Goal: Task Accomplishment & Management: Use online tool/utility

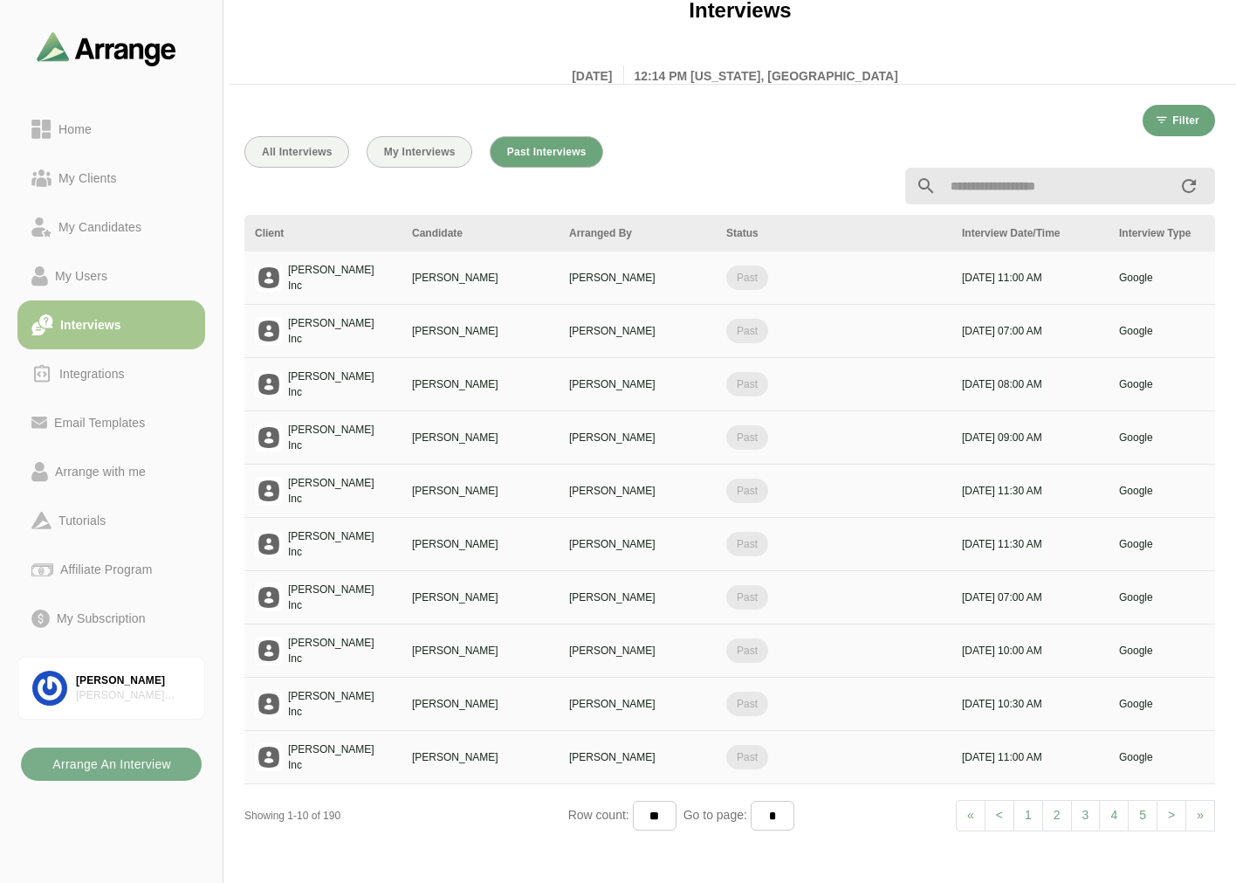
scroll to position [3, 0]
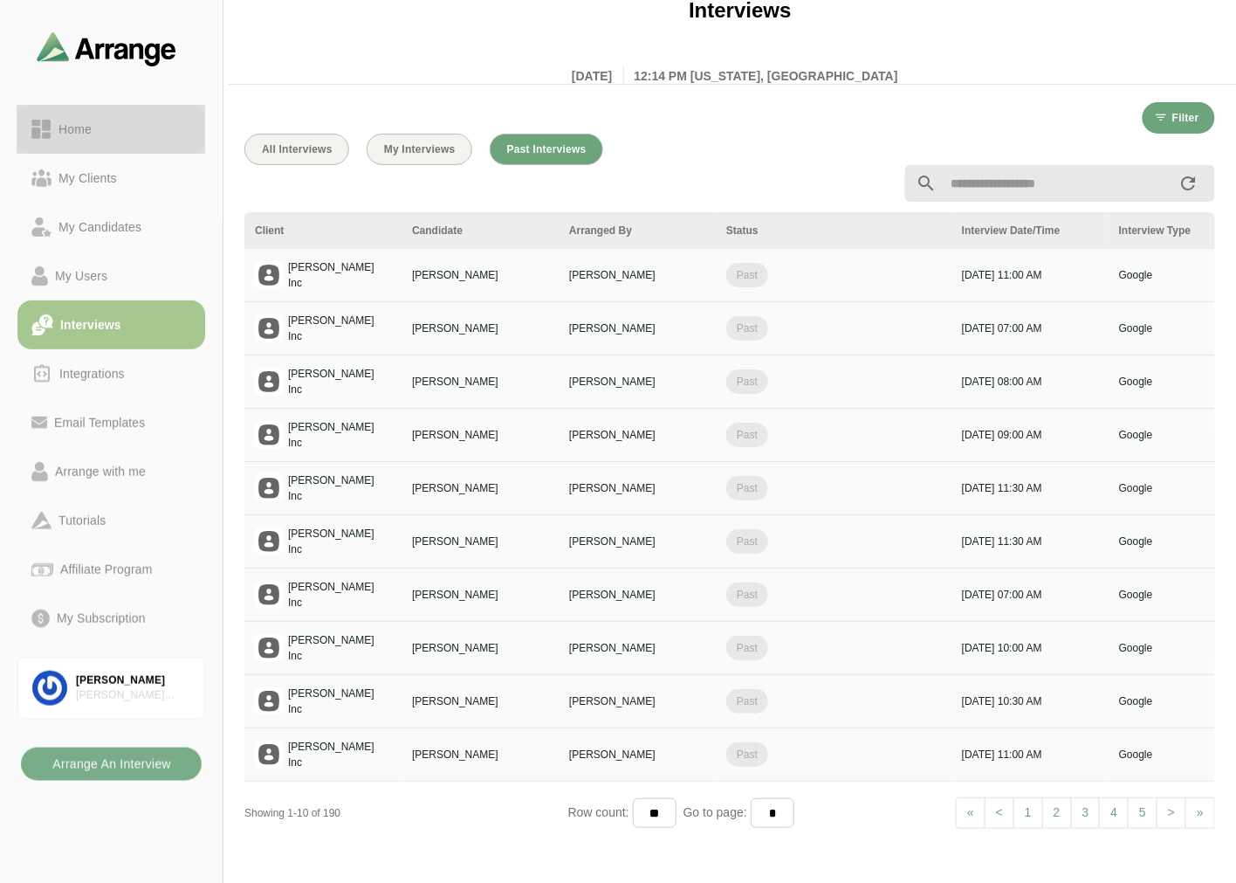
click at [82, 138] on div "Home" at bounding box center [75, 129] width 47 height 21
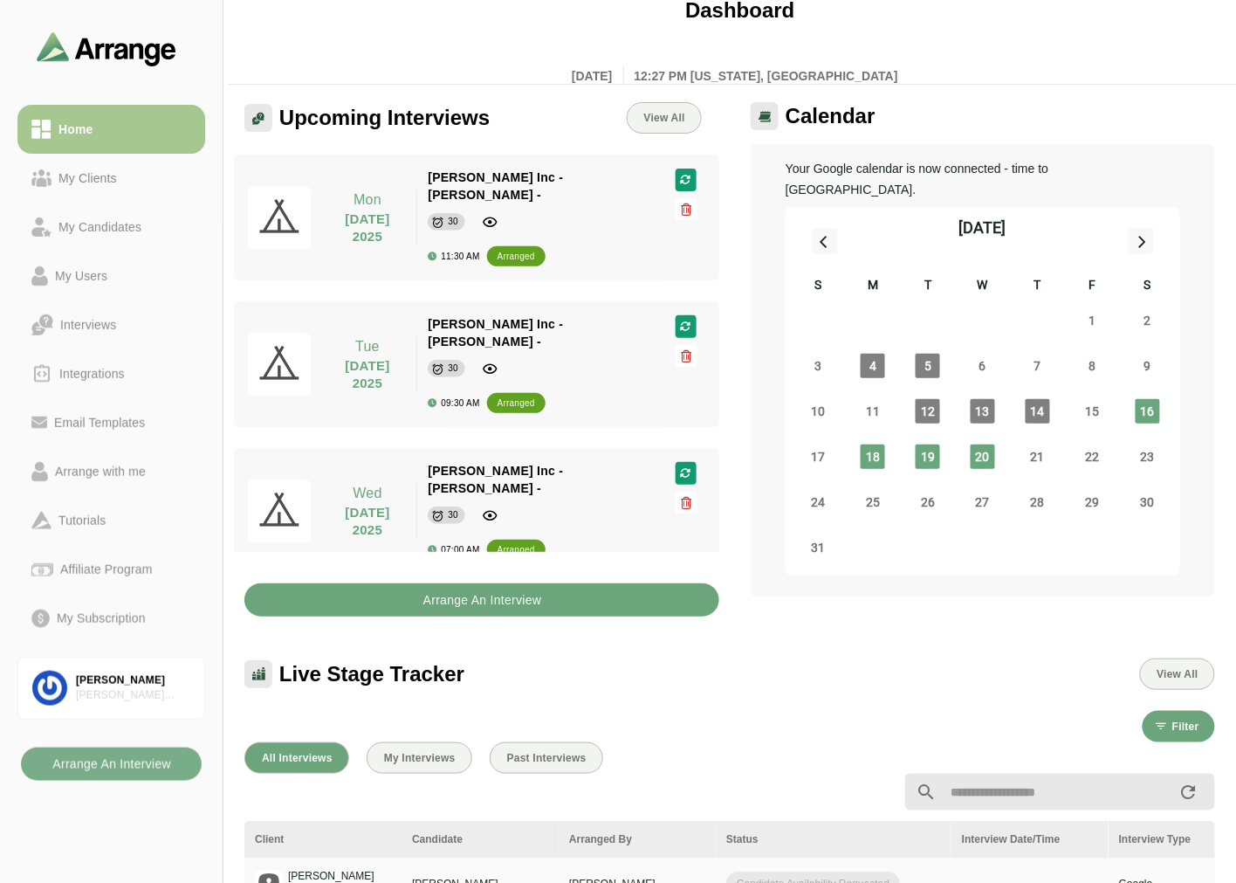
click at [393, 588] on button "Arrange An Interview" at bounding box center [481, 599] width 475 height 33
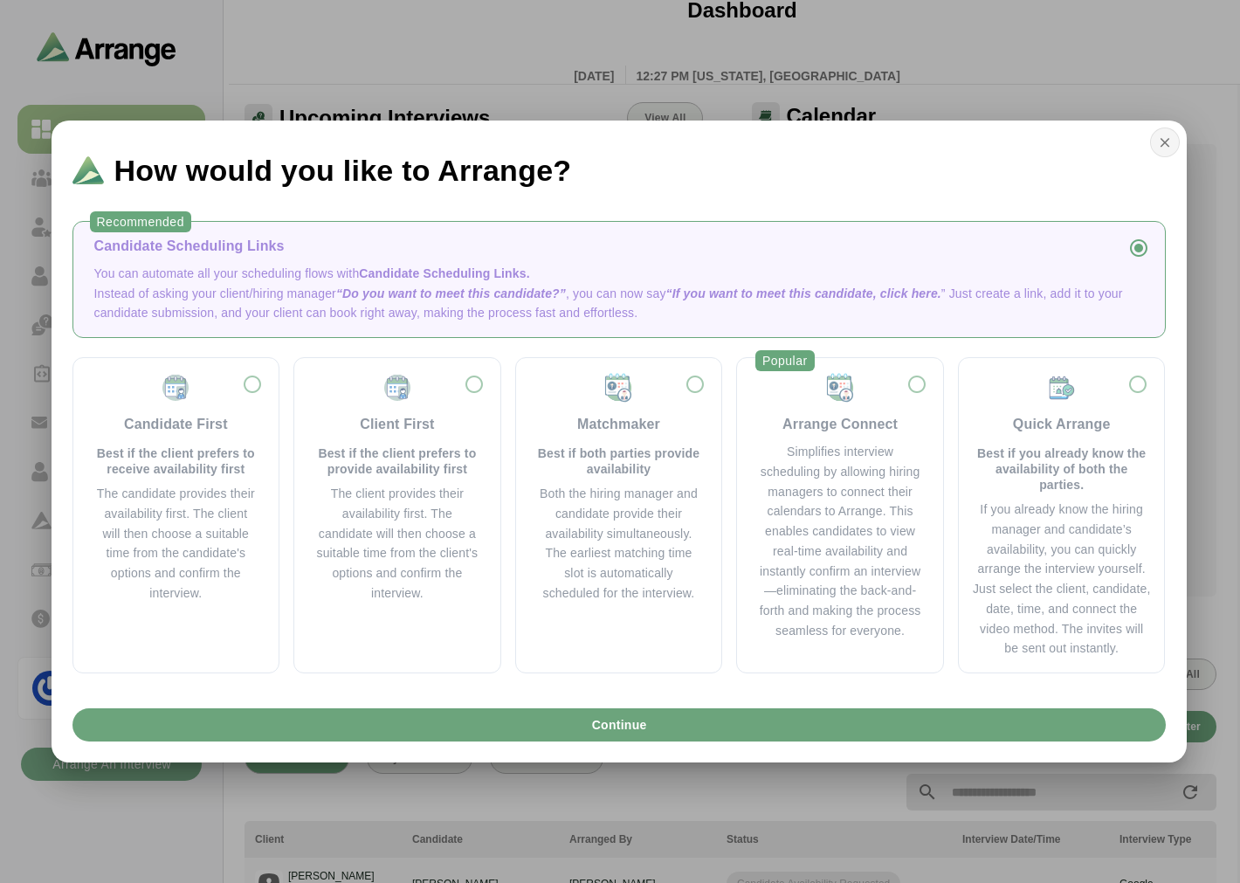
click at [1155, 134] on button "button" at bounding box center [1165, 142] width 30 height 30
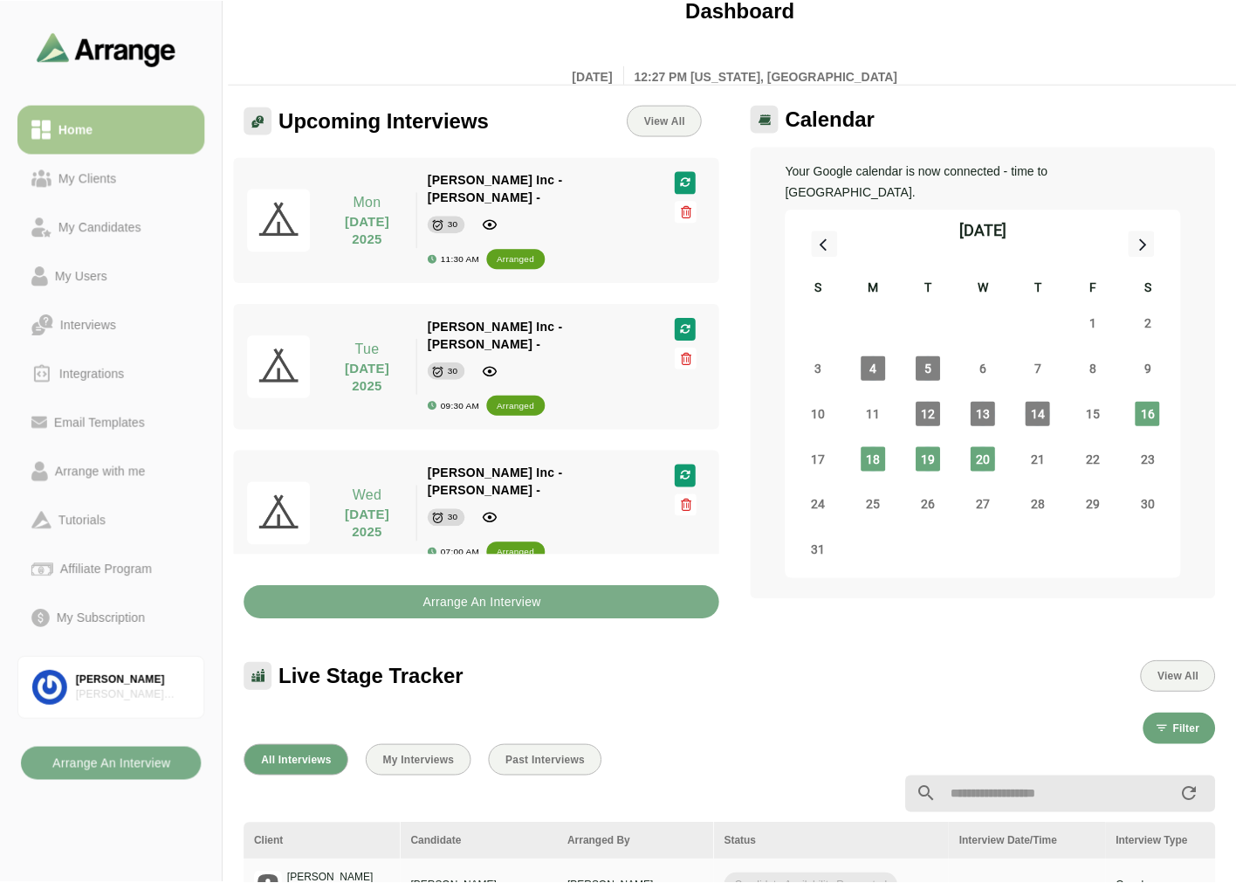
scroll to position [3, 0]
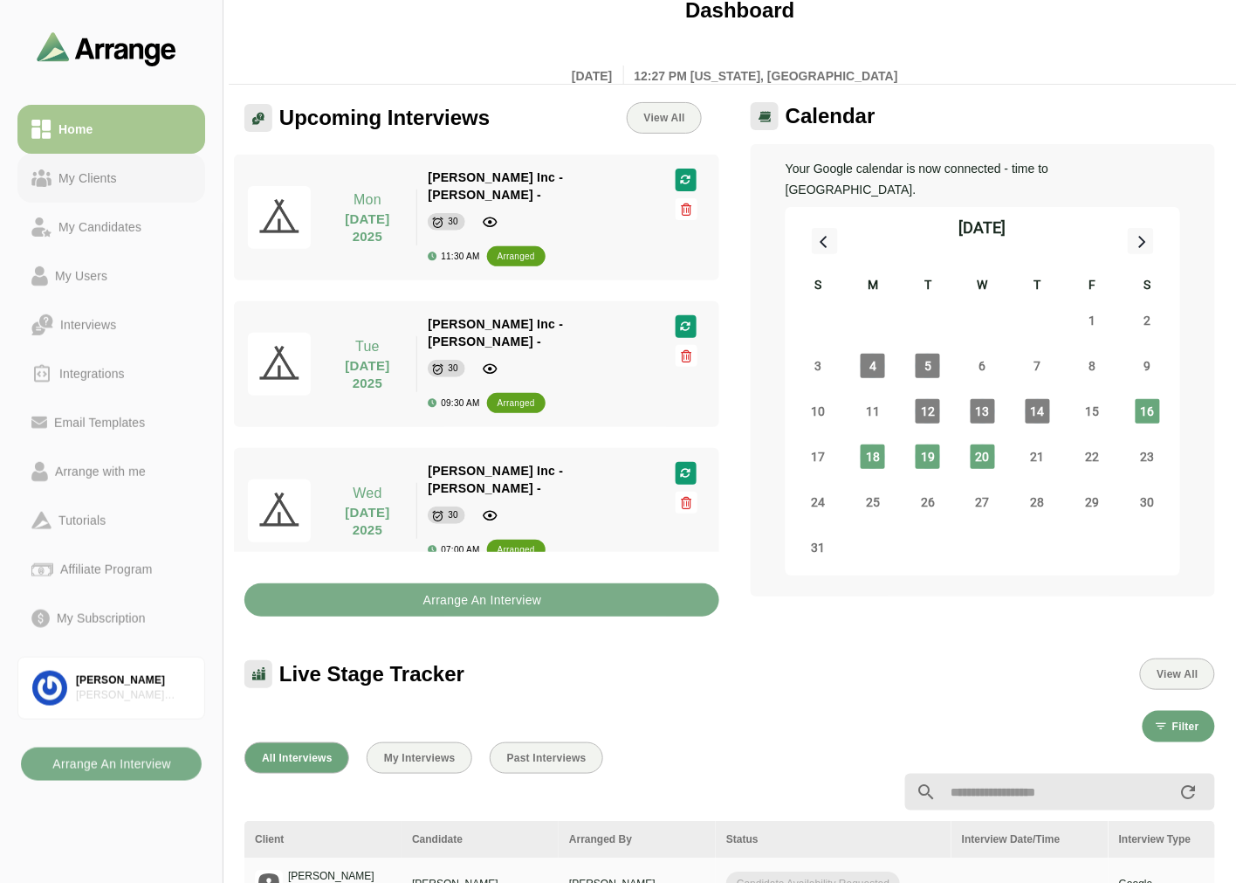
click at [79, 168] on div "My Clients" at bounding box center [88, 178] width 72 height 21
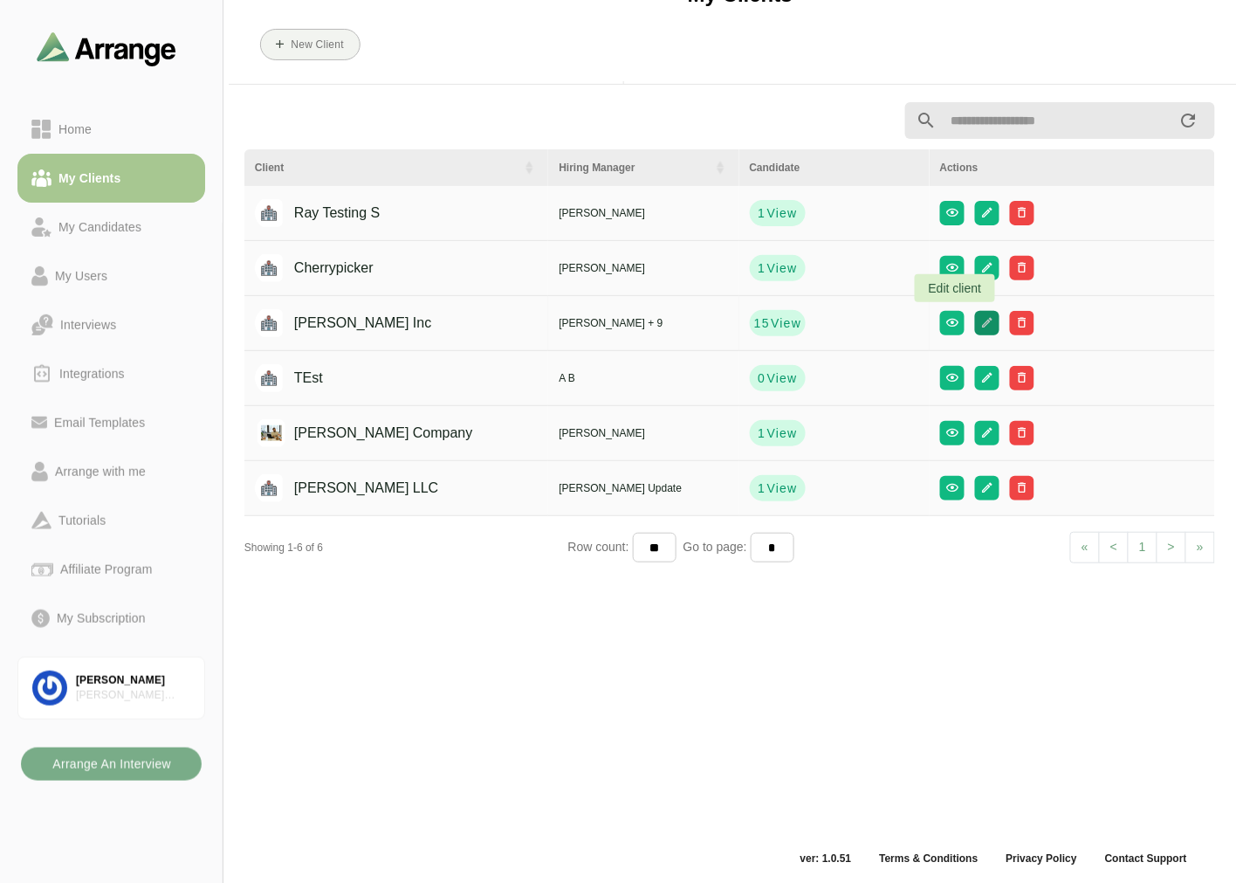
click at [975, 313] on button "button" at bounding box center [987, 323] width 24 height 24
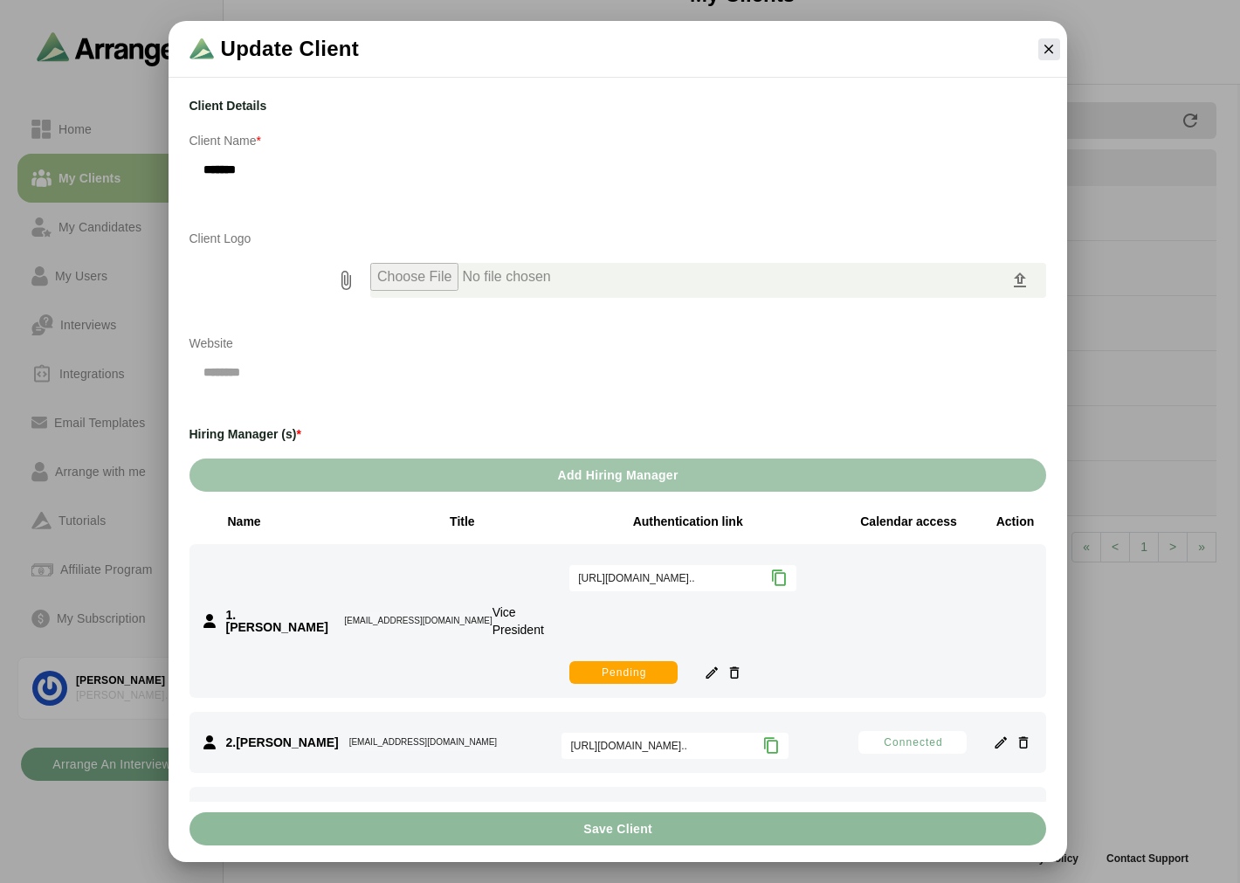
click at [504, 466] on button "Add Hiring Manager" at bounding box center [617, 474] width 857 height 33
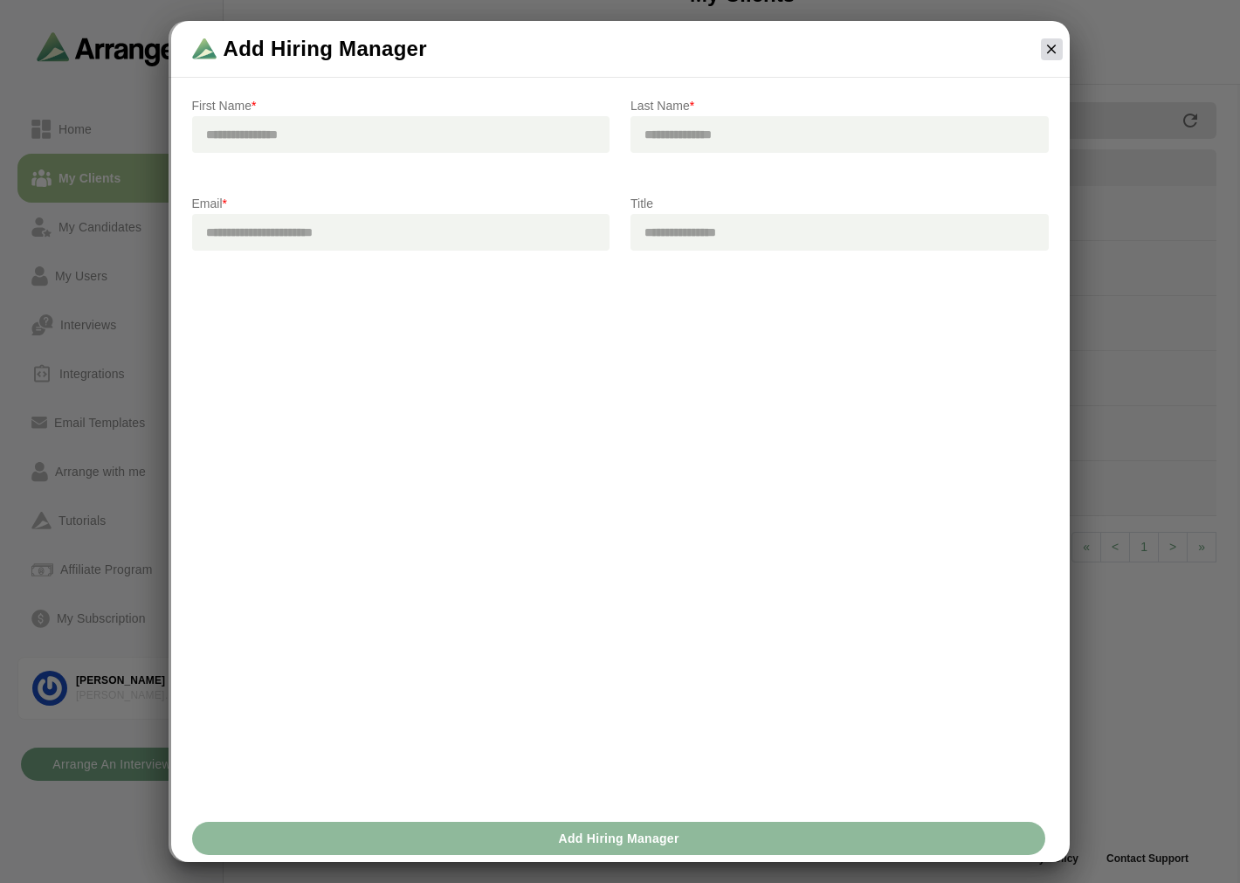
click at [1055, 52] on icon "button" at bounding box center [1051, 49] width 16 height 16
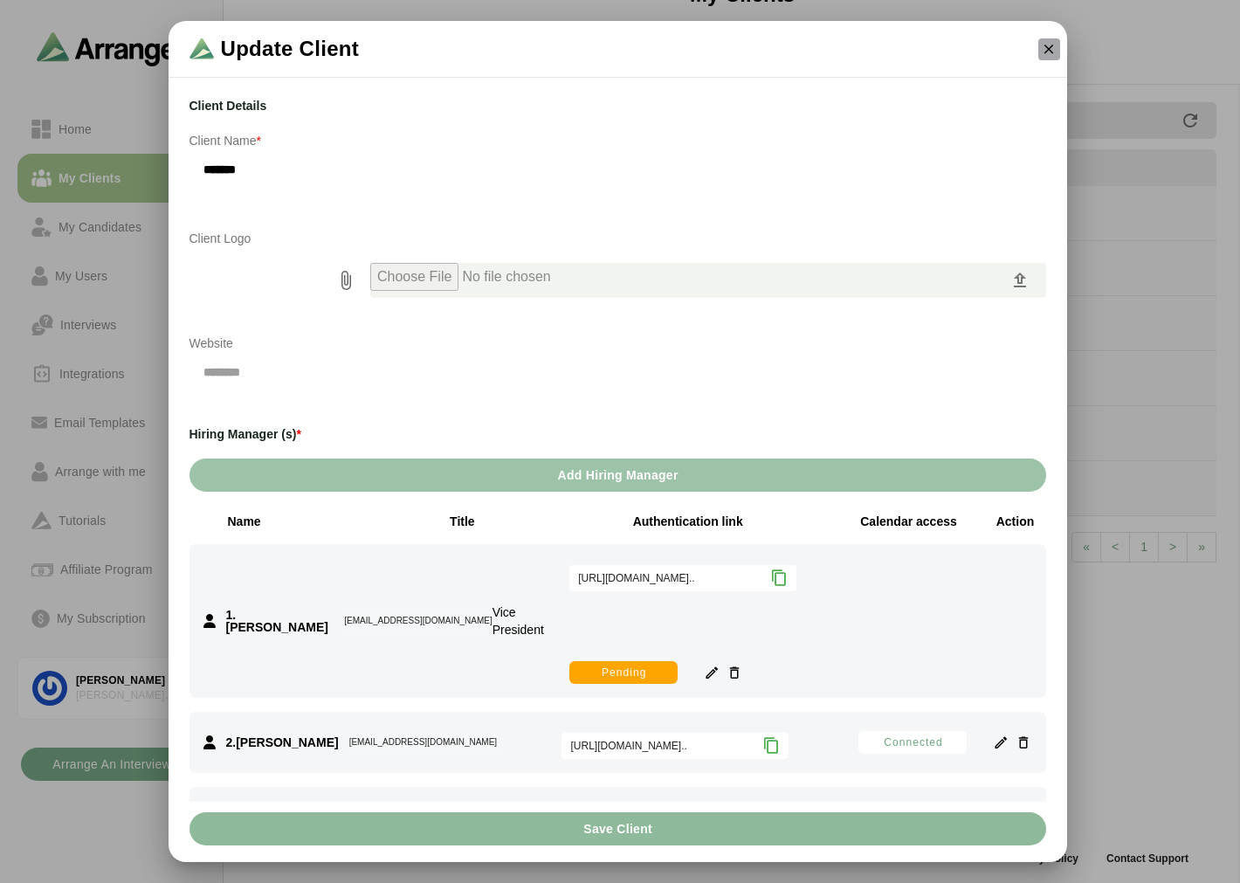
click at [1045, 44] on icon "button" at bounding box center [1049, 49] width 16 height 16
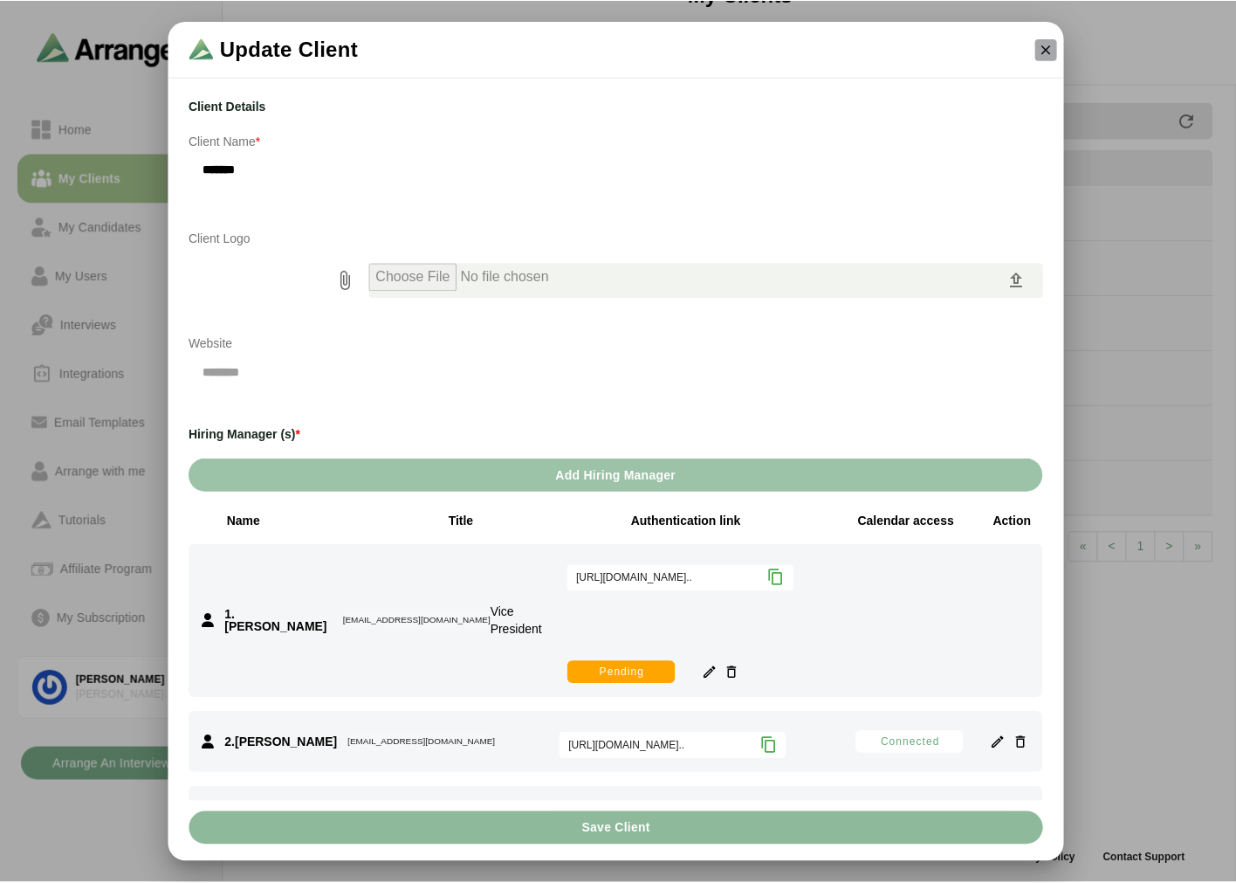
scroll to position [3, 0]
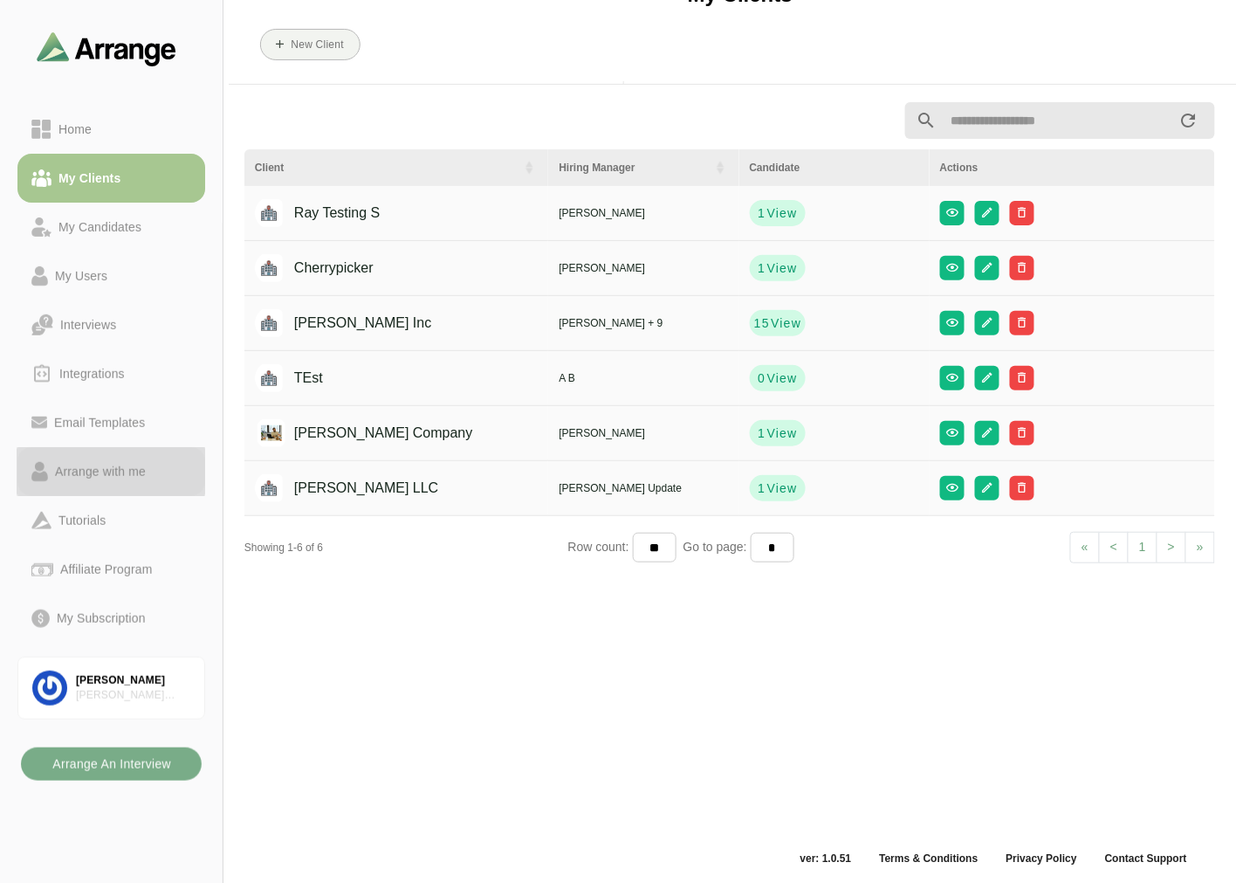
click at [120, 467] on div "Arrange with me" at bounding box center [100, 471] width 105 height 21
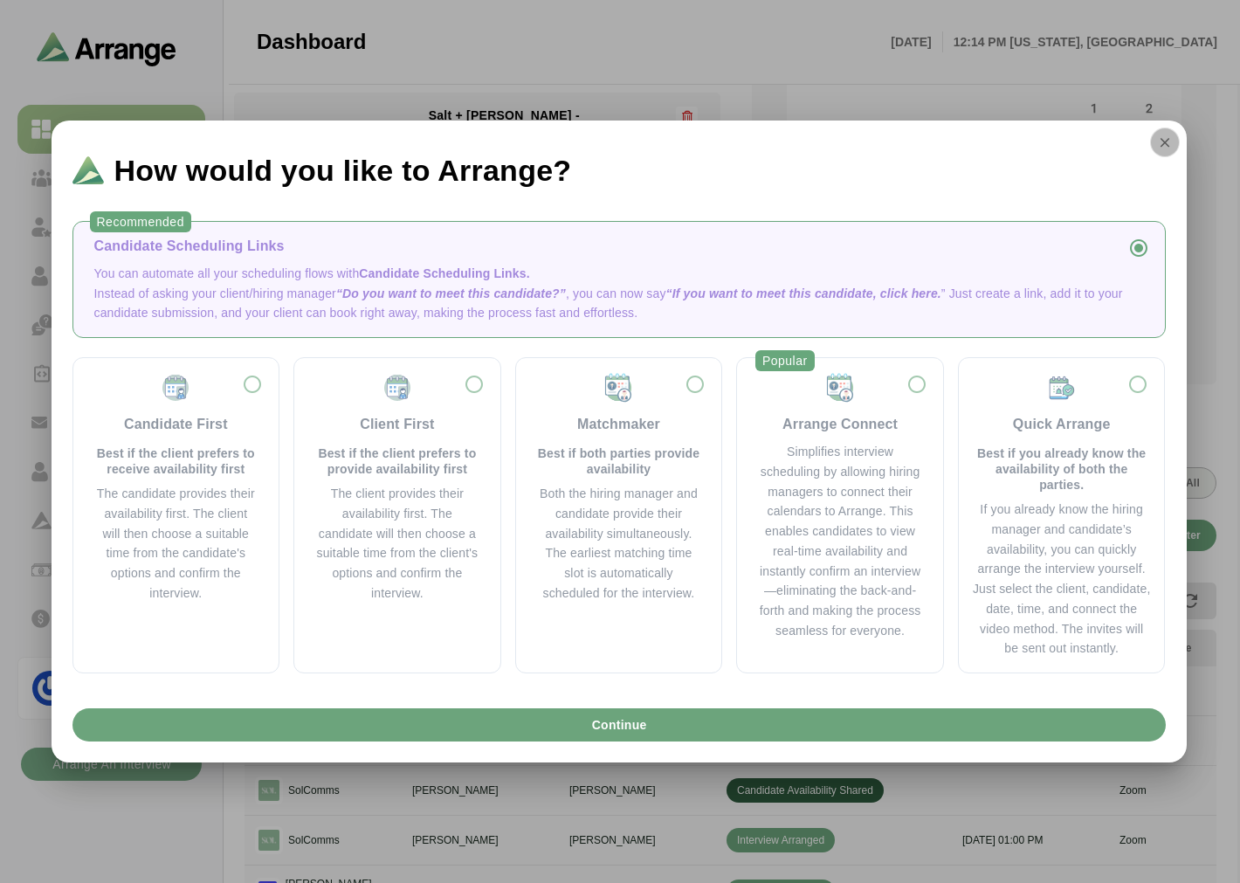
click at [1162, 149] on icon "button" at bounding box center [1165, 142] width 16 height 16
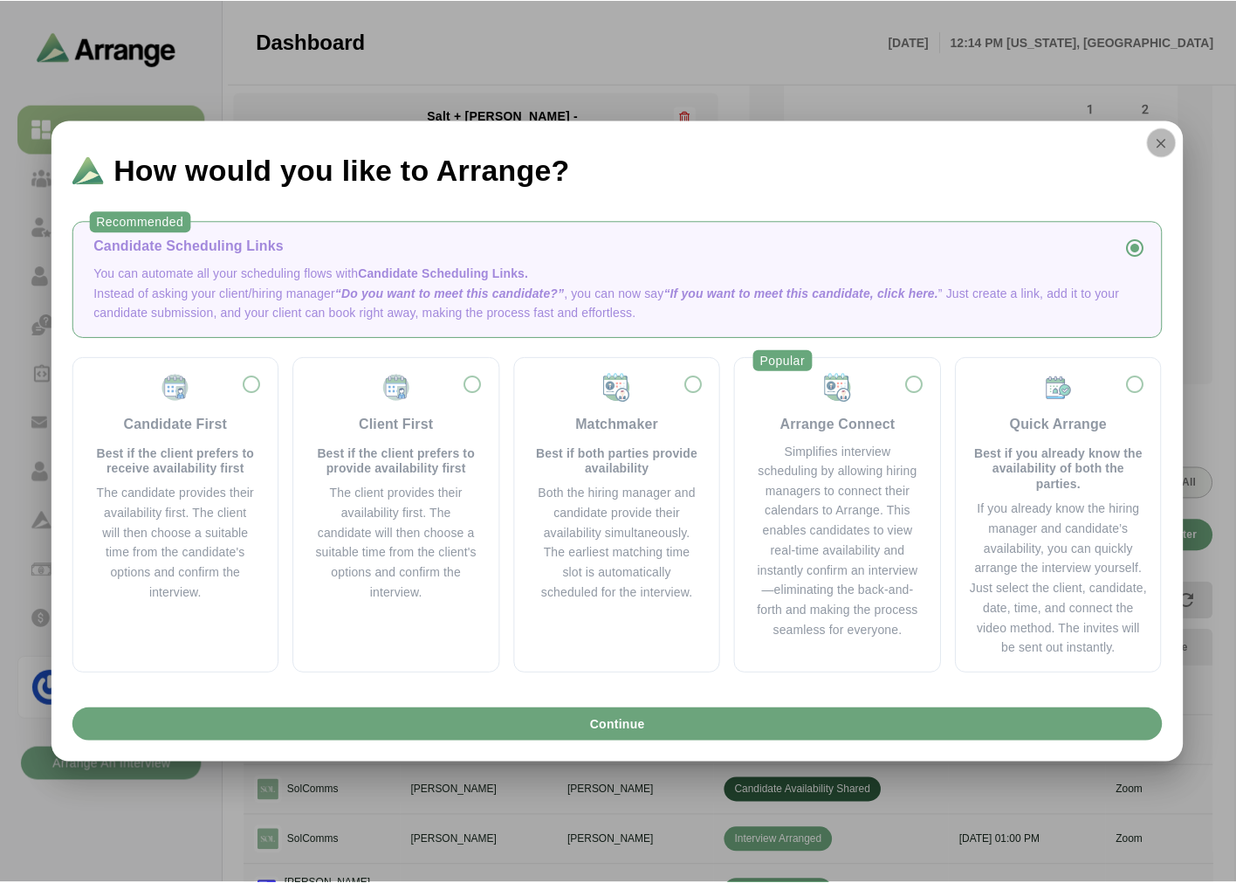
scroll to position [194, 0]
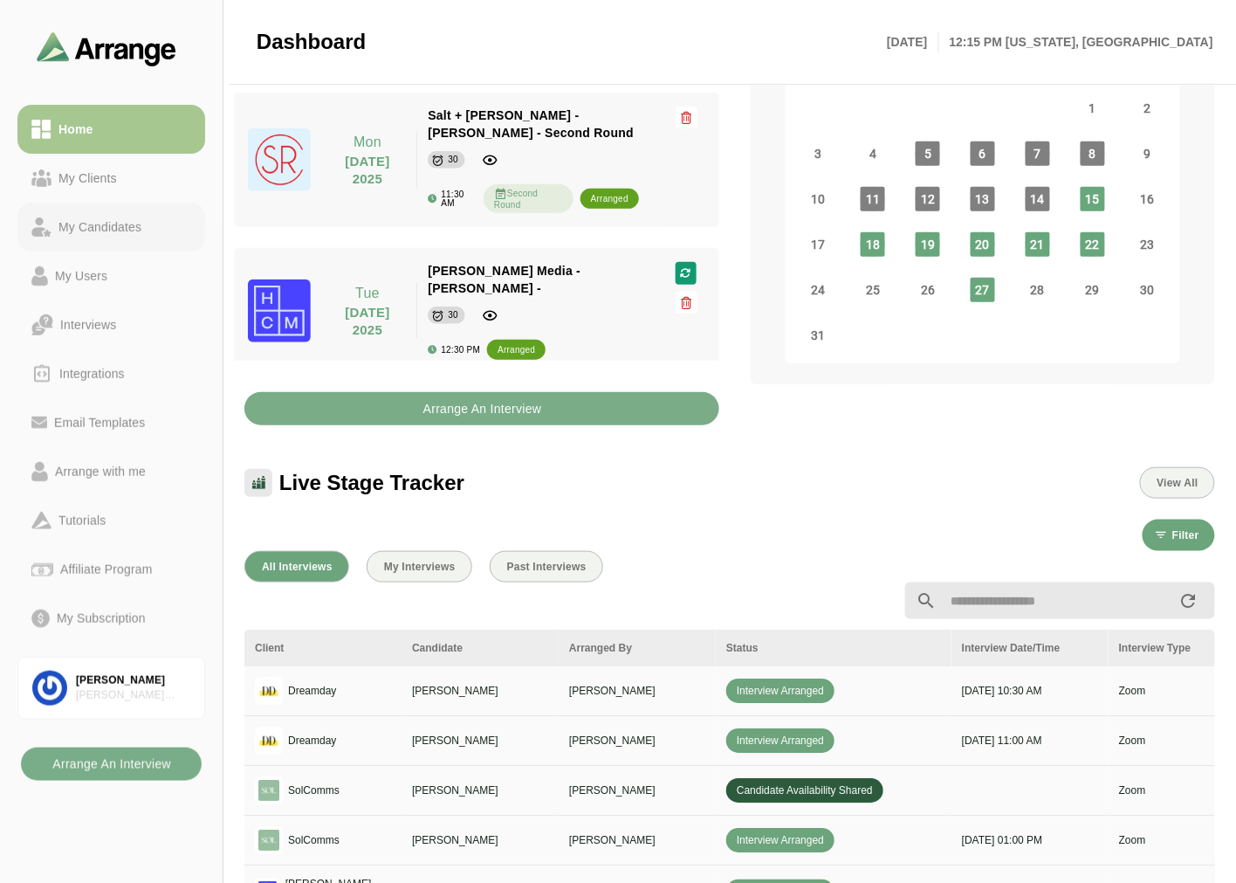
click at [135, 227] on div "My Candidates" at bounding box center [100, 227] width 97 height 21
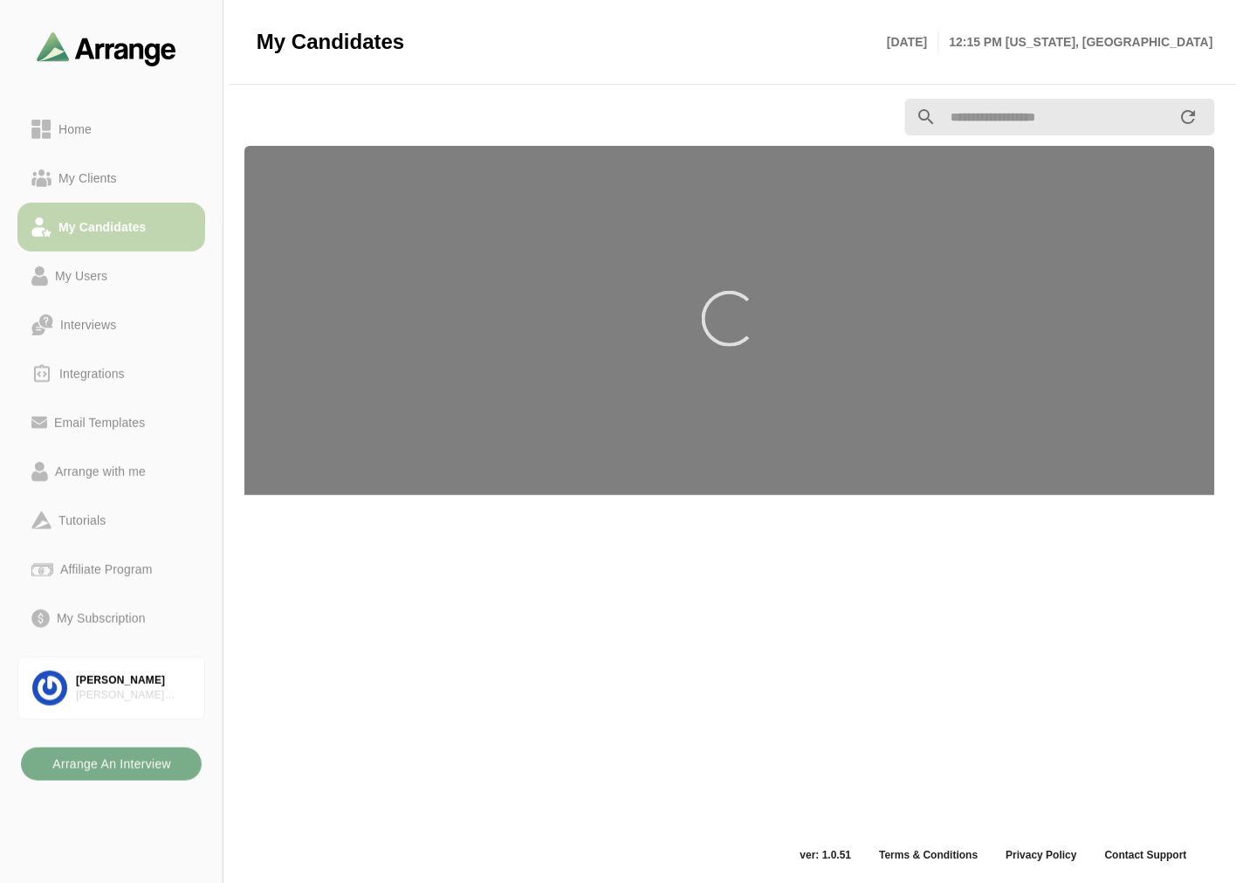
scroll to position [5, 0]
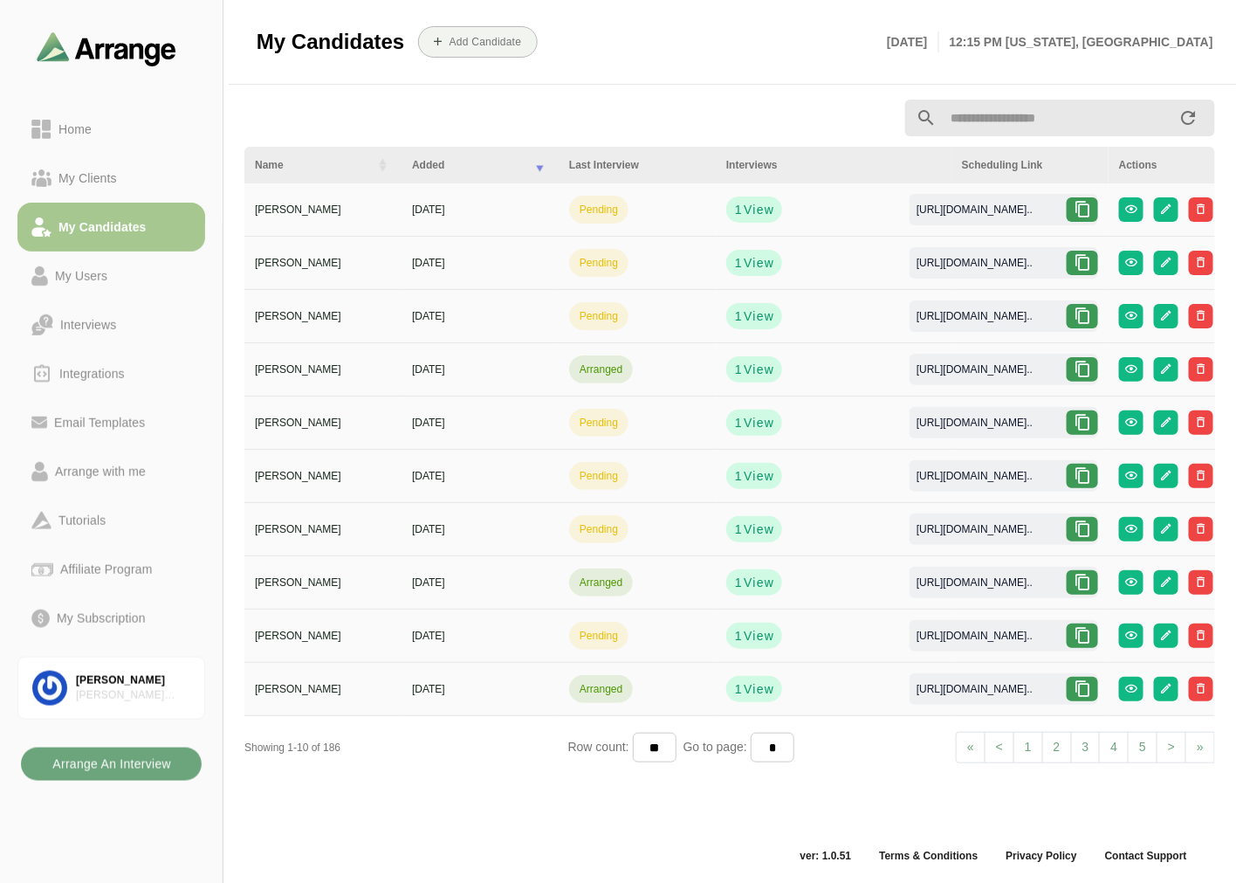
click at [142, 763] on b "Arrange An Interview" at bounding box center [112, 763] width 120 height 33
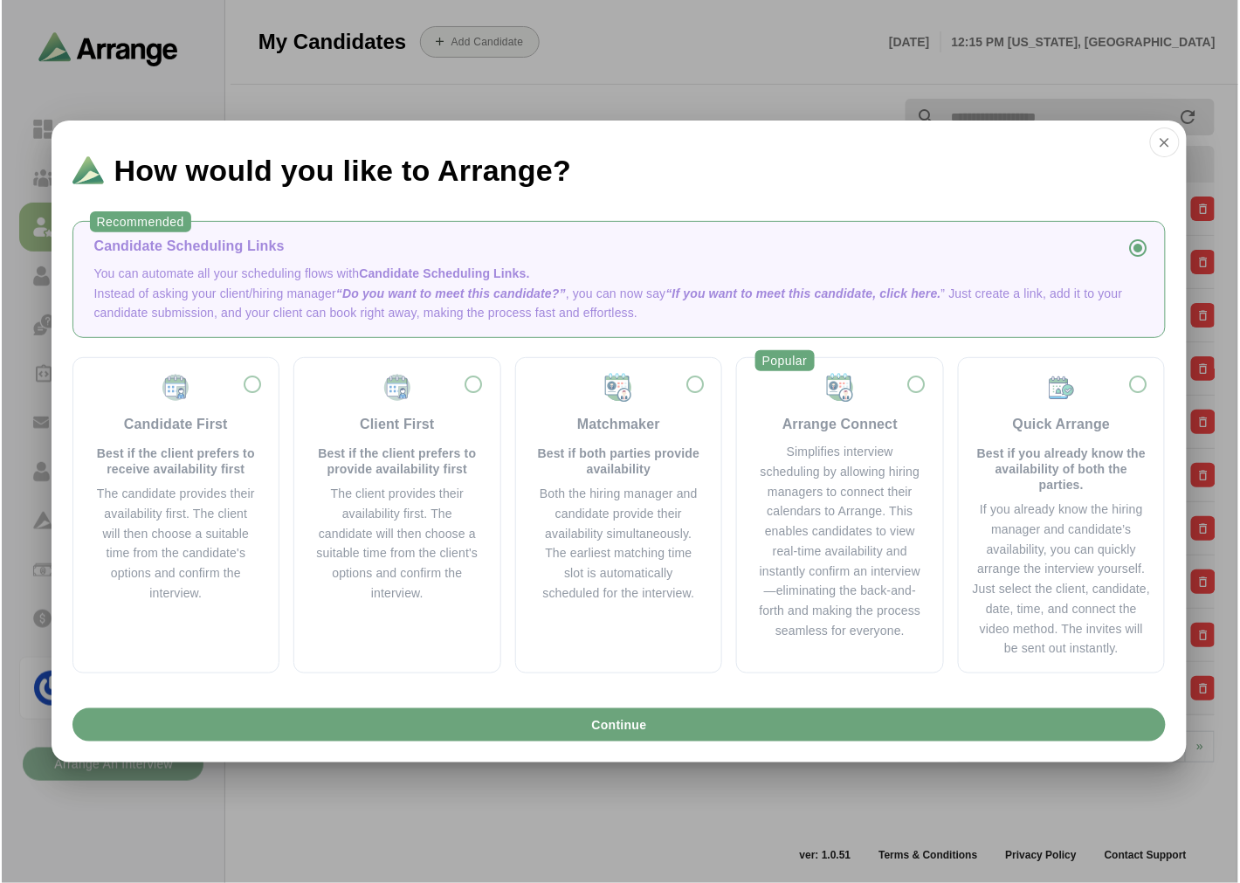
scroll to position [0, 0]
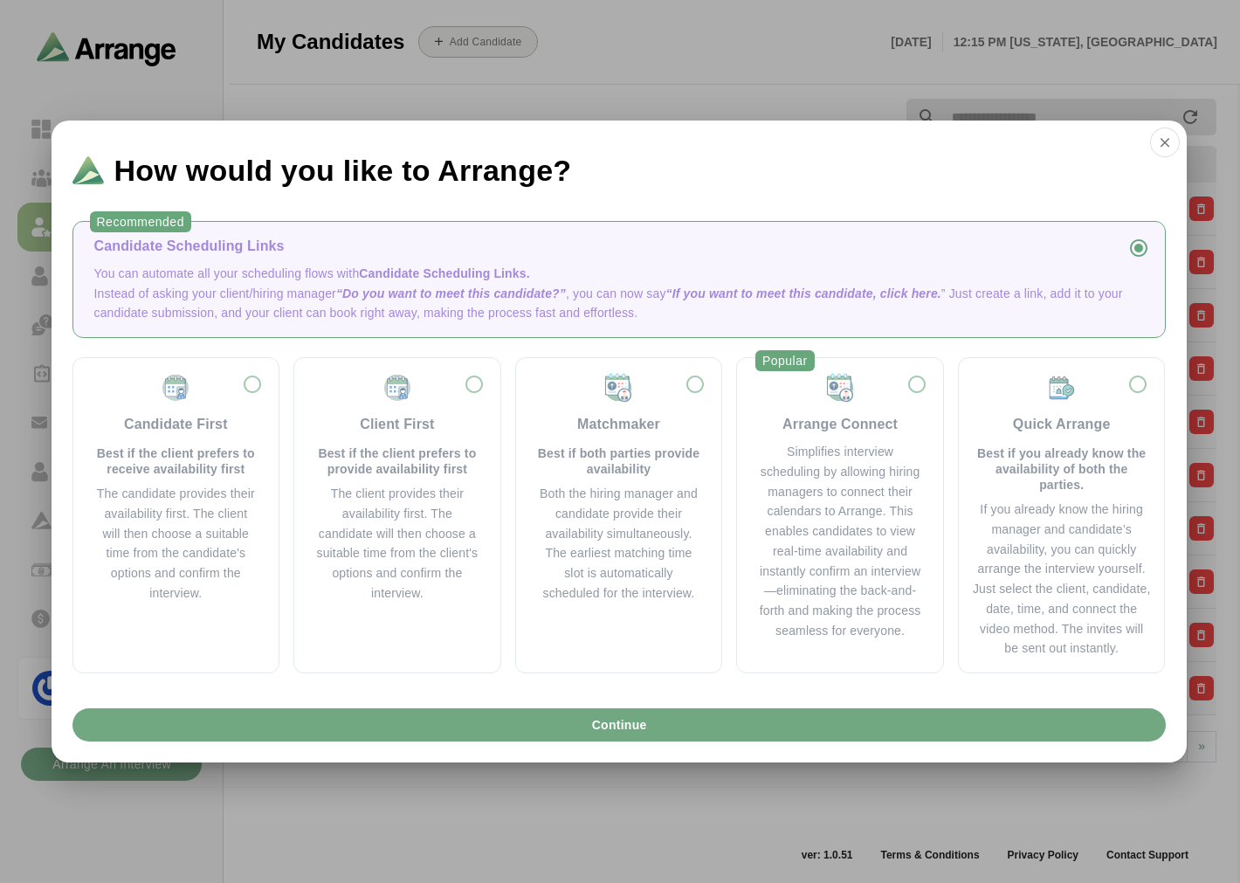
click at [554, 712] on button "Continue" at bounding box center [618, 724] width 1093 height 33
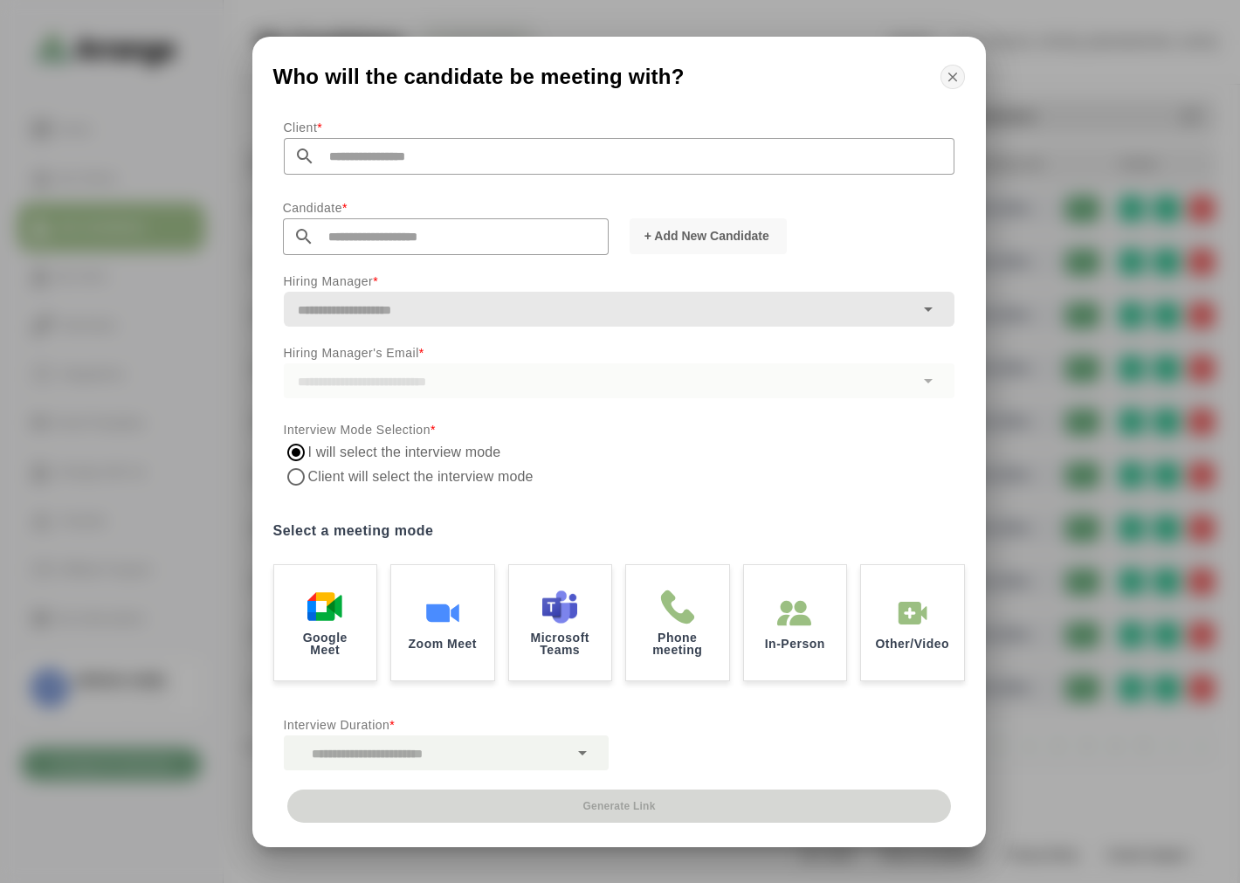
click at [946, 70] on icon "button" at bounding box center [953, 77] width 16 height 16
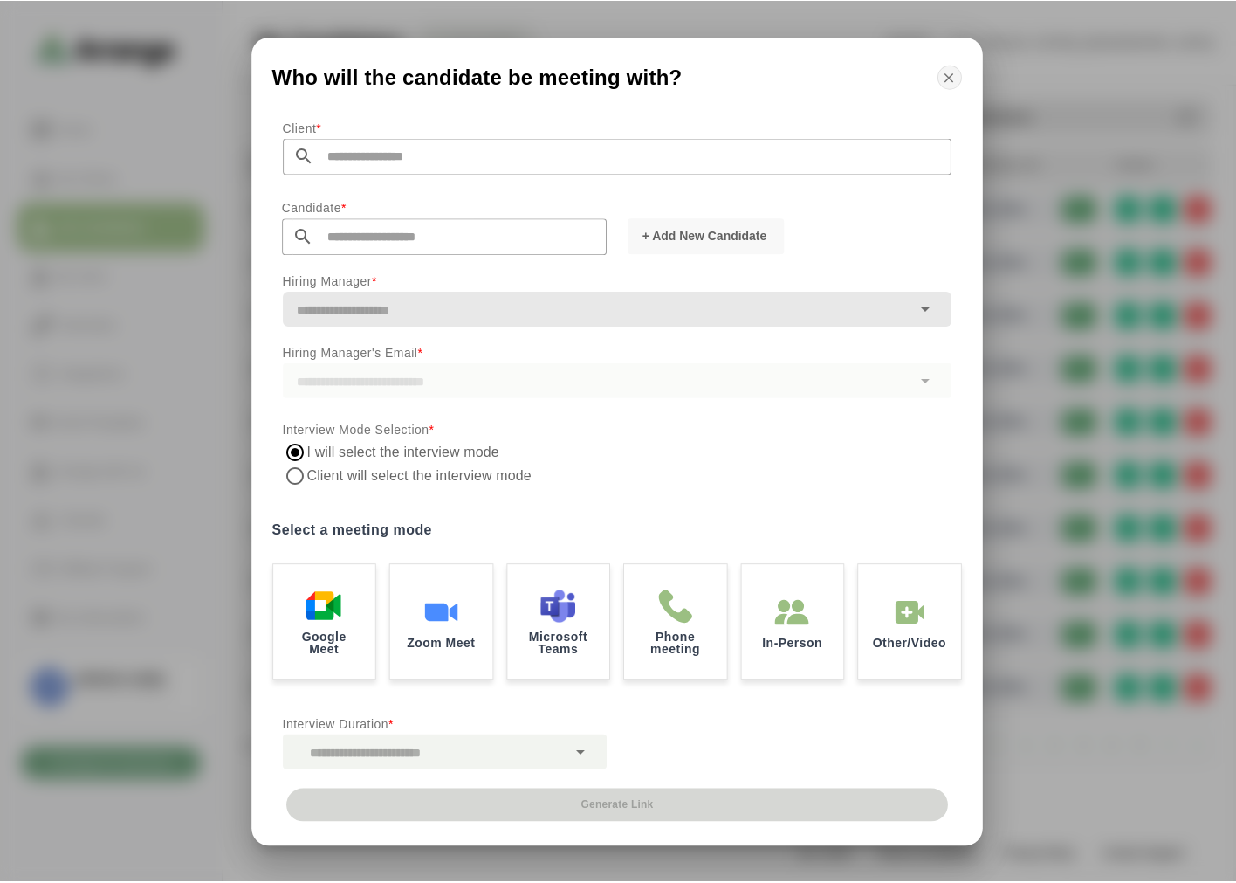
scroll to position [5, 0]
